Goal: Transaction & Acquisition: Purchase product/service

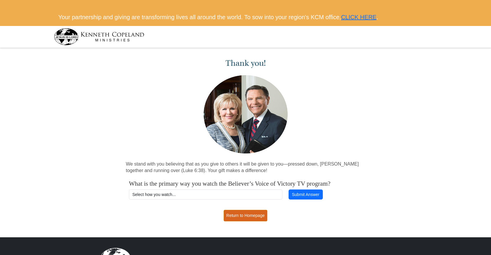
click at [245, 212] on link "Return to Homepage" at bounding box center [246, 216] width 44 height 12
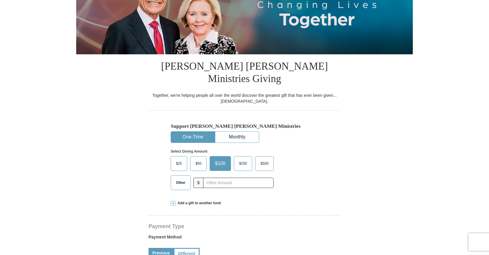
scroll to position [84, 0]
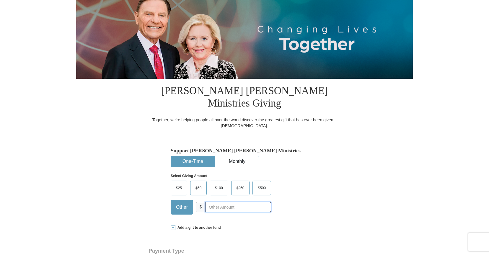
click at [239, 202] on input "text" at bounding box center [237, 207] width 65 height 10
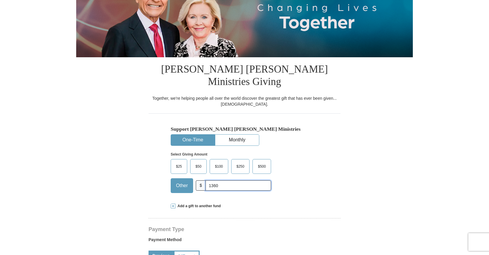
scroll to position [105, 0]
type input "1"
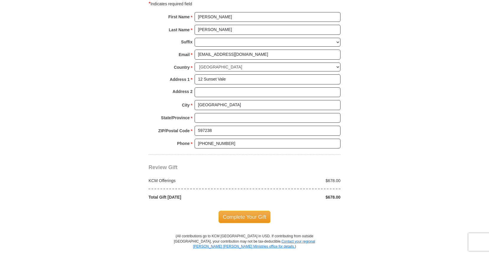
scroll to position [443, 0]
type input "678"
click at [251, 211] on span "Complete Your Gift" at bounding box center [244, 217] width 52 height 12
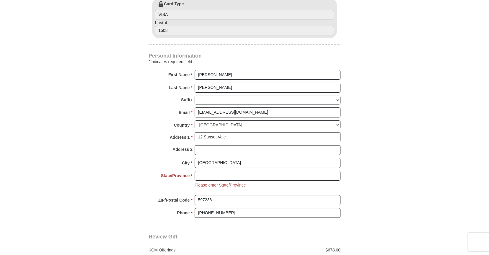
scroll to position [378, 0]
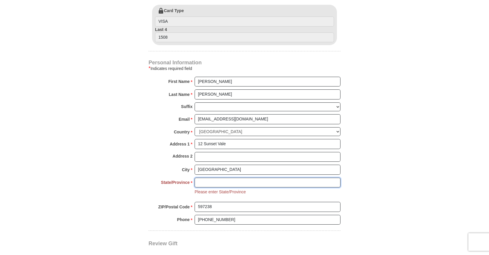
click at [234, 178] on input "State/Province *" at bounding box center [267, 183] width 146 height 10
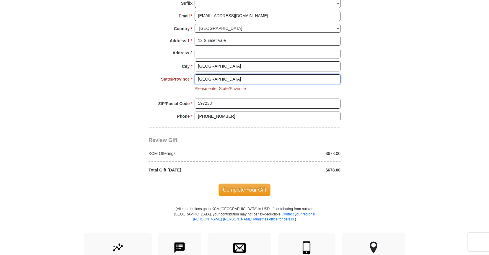
scroll to position [482, 0]
type input "[GEOGRAPHIC_DATA]"
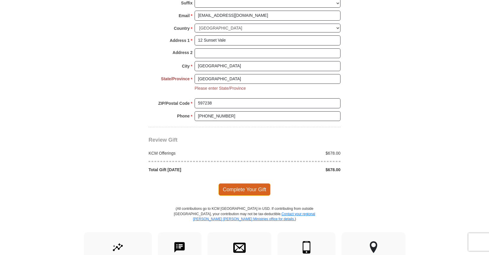
click at [224, 183] on span "Complete Your Gift" at bounding box center [244, 189] width 52 height 12
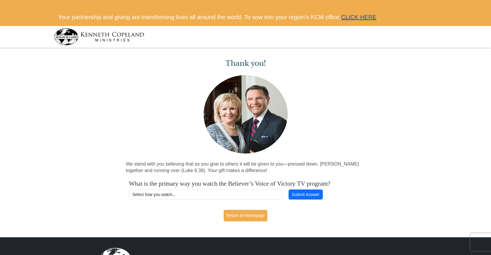
click at [375, 18] on link "CLICK HERE" at bounding box center [358, 17] width 35 height 6
